Goal: Information Seeking & Learning: Learn about a topic

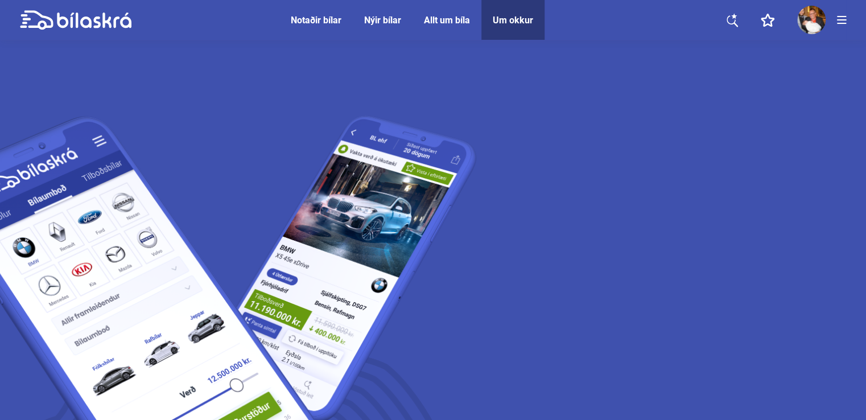
click at [444, 18] on div "Allt um bíla" at bounding box center [447, 20] width 46 height 11
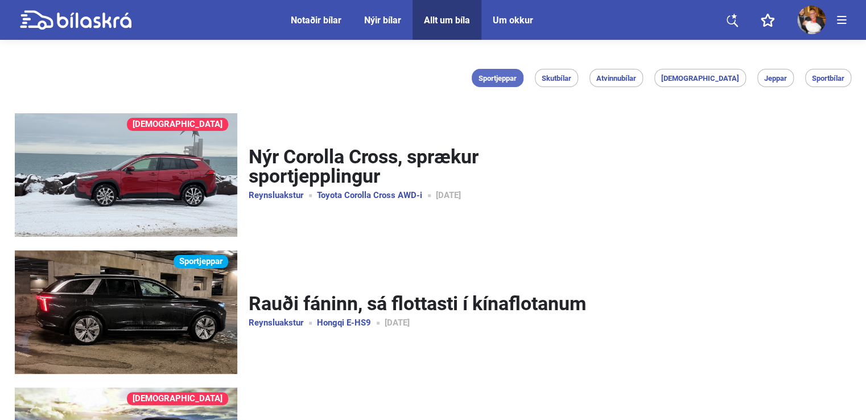
click at [523, 72] on li "Sportjeppar" at bounding box center [498, 78] width 52 height 18
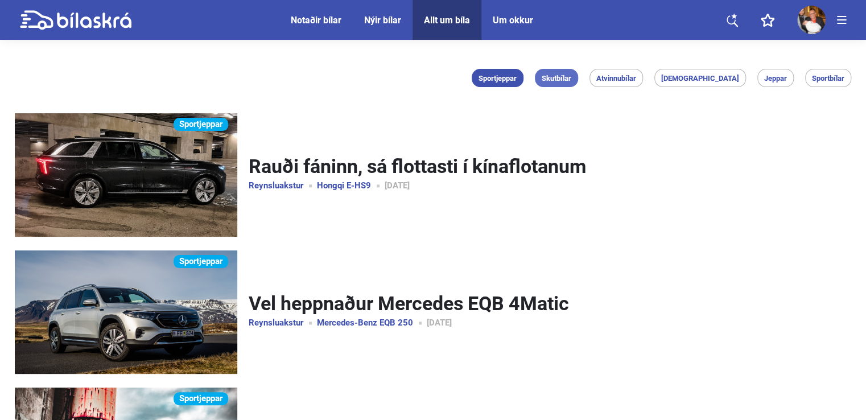
click at [571, 80] on span "Skutbílar" at bounding box center [557, 78] width 30 height 7
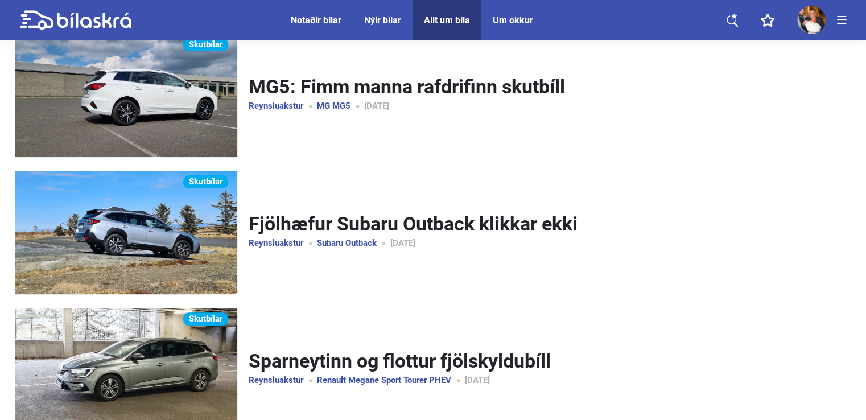
scroll to position [114, 0]
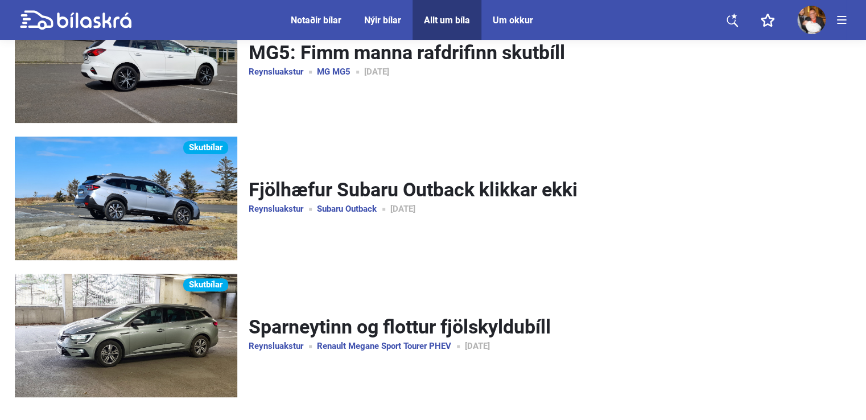
click at [431, 188] on link "Fjölhæfur Subaru Outback klikkar ekki" at bounding box center [419, 190] width 340 height 20
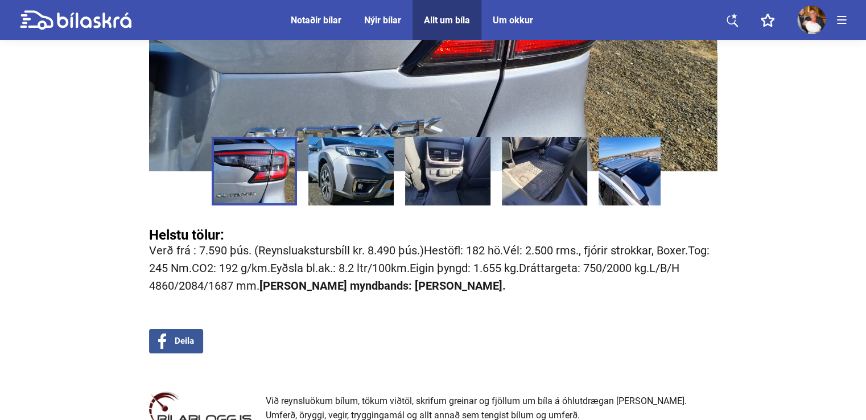
scroll to position [8420, 0]
